Goal: Information Seeking & Learning: Check status

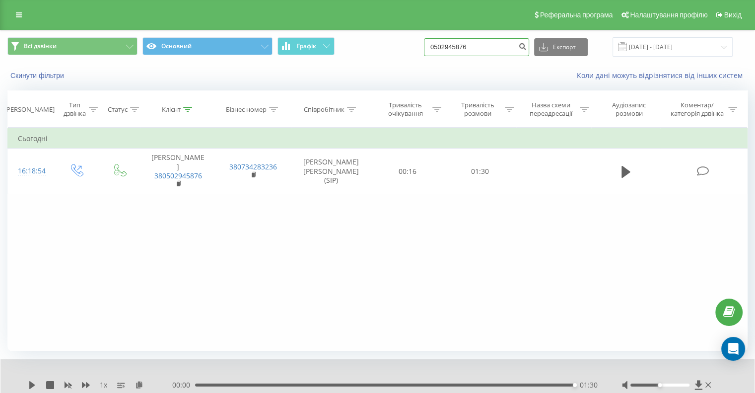
click at [491, 45] on input "0502945876" at bounding box center [476, 47] width 105 height 18
type input "0"
paste input "80509676876"
type input "0509676876"
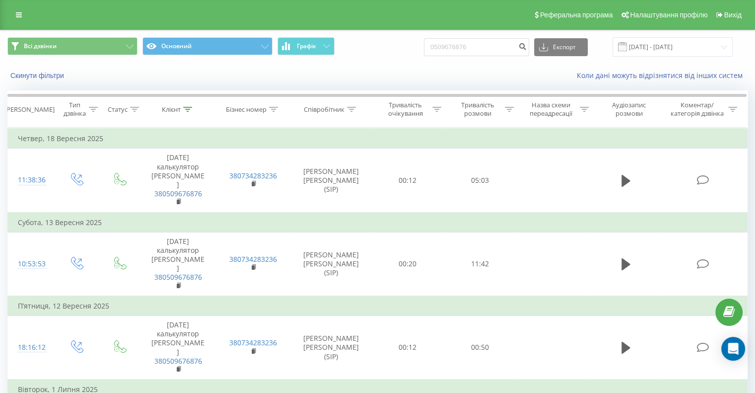
click at [492, 37] on div "0509676876 Експорт .csv .xls .xlsx 23.06.2025 - 23.09.2025" at bounding box center [578, 46] width 309 height 19
click at [492, 44] on input "0509676876" at bounding box center [476, 47] width 105 height 18
type input "0"
paste input "0503441441"
type input "0503441441"
